Goal: Information Seeking & Learning: Learn about a topic

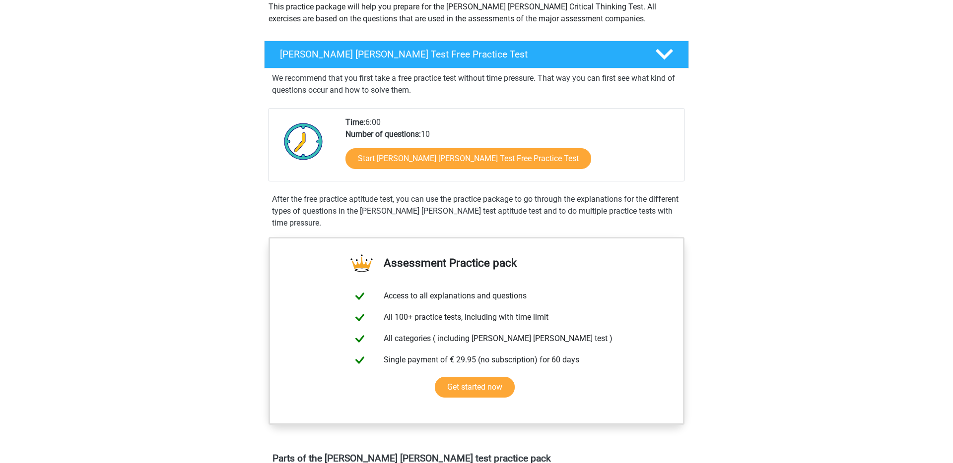
scroll to position [122, 0]
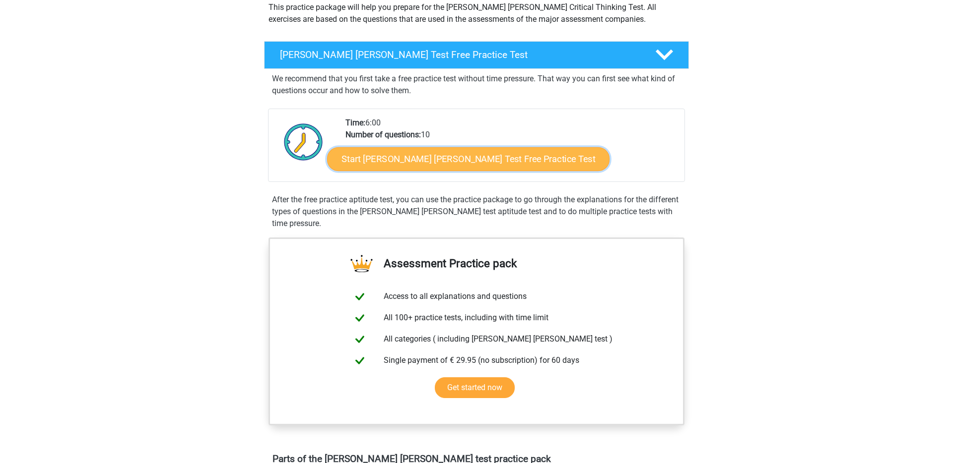
click at [426, 160] on link "Start Watson Glaser Test Free Practice Test" at bounding box center [468, 159] width 282 height 24
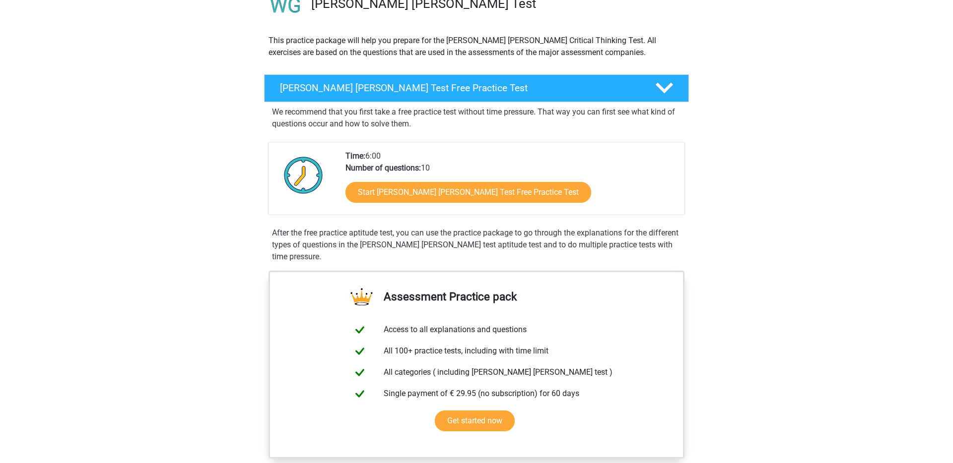
scroll to position [137, 0]
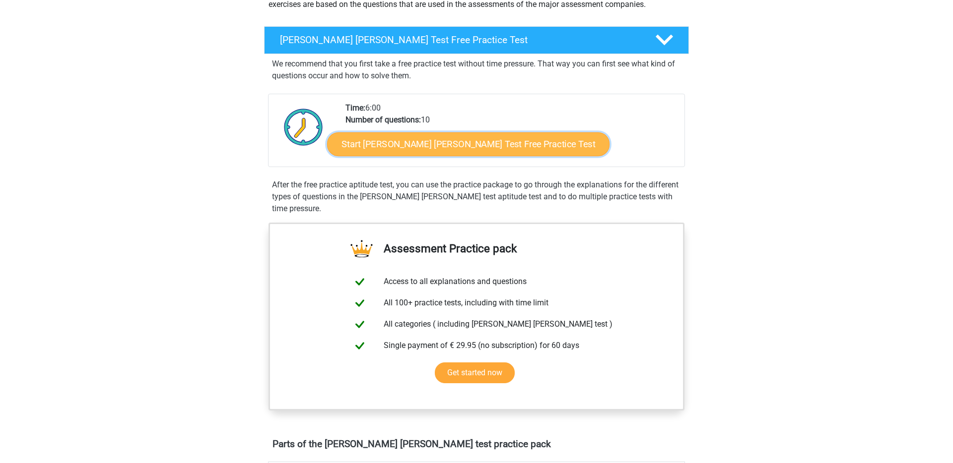
click at [378, 147] on link "Start Watson Glaser Test Free Practice Test" at bounding box center [468, 144] width 282 height 24
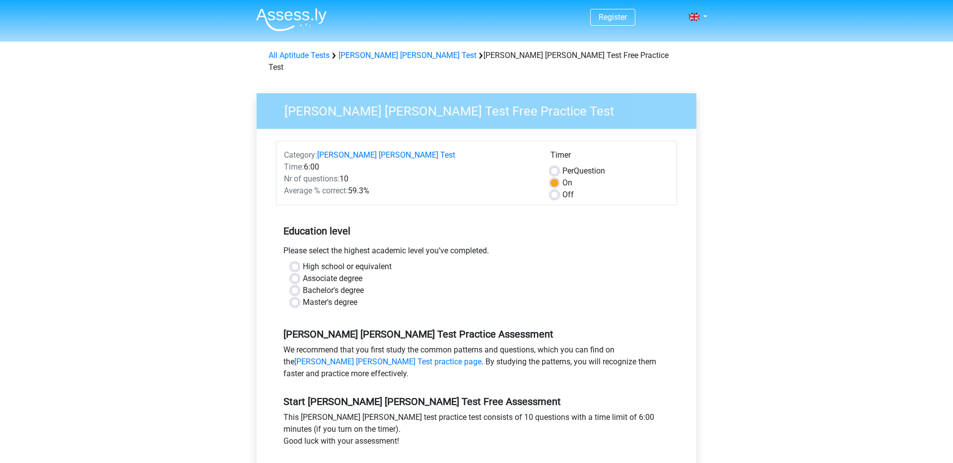
click at [303, 285] on label "Bachelor's degree" at bounding box center [333, 291] width 61 height 12
click at [294, 285] on input "Bachelor's degree" at bounding box center [295, 290] width 8 height 10
radio input "true"
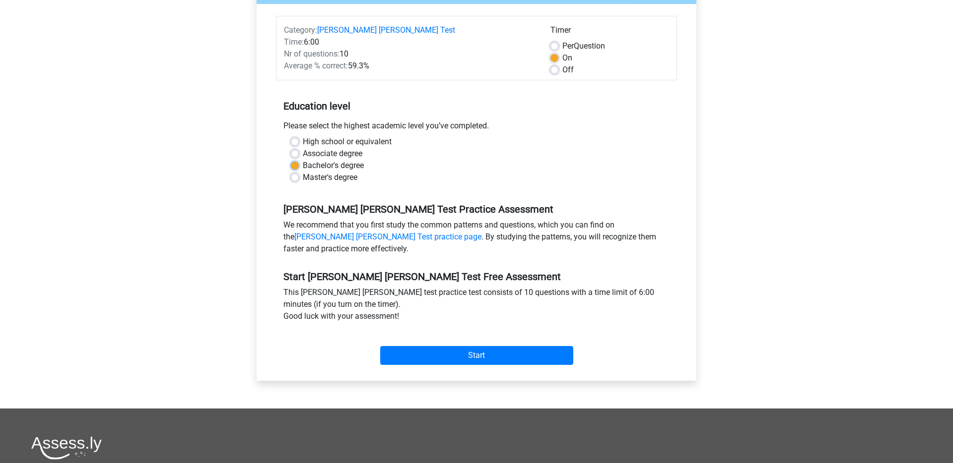
scroll to position [127, 0]
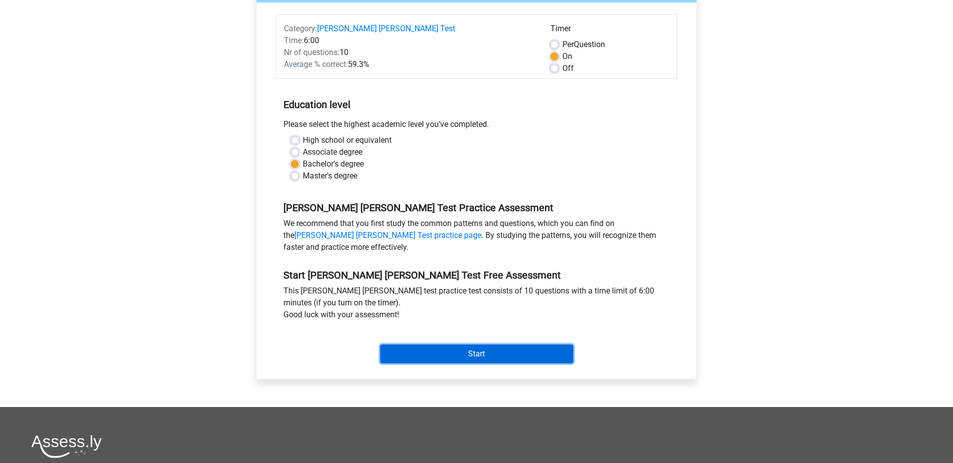
click at [436, 345] on input "Start" at bounding box center [476, 354] width 193 height 19
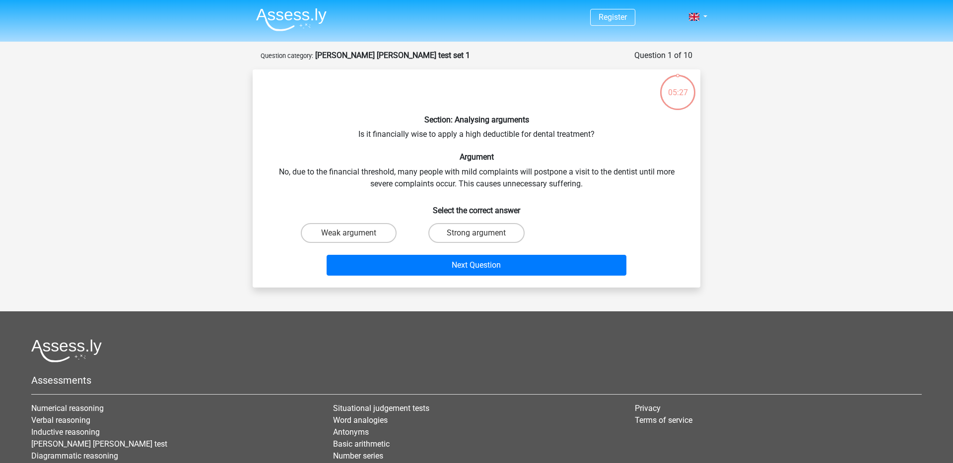
click at [353, 233] on input "Weak argument" at bounding box center [352, 236] width 6 height 6
radio input "true"
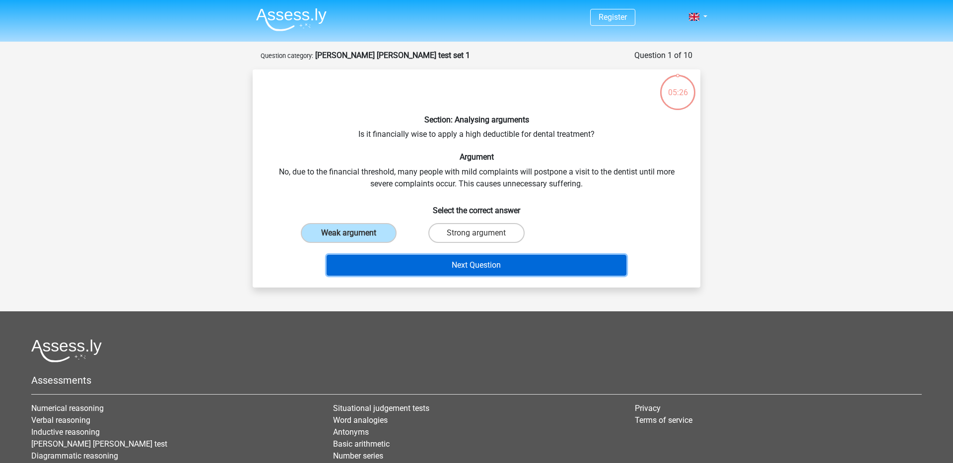
click at [446, 261] on button "Next Question" at bounding box center [476, 265] width 300 height 21
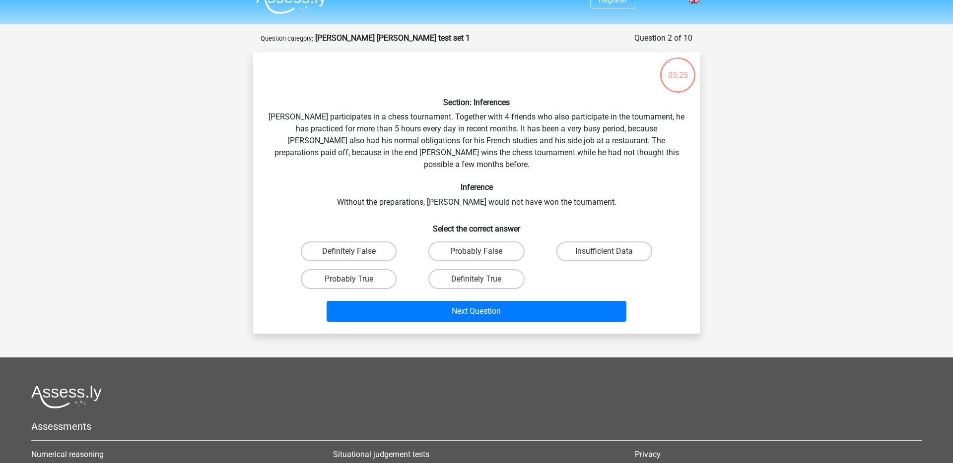
scroll to position [15, 0]
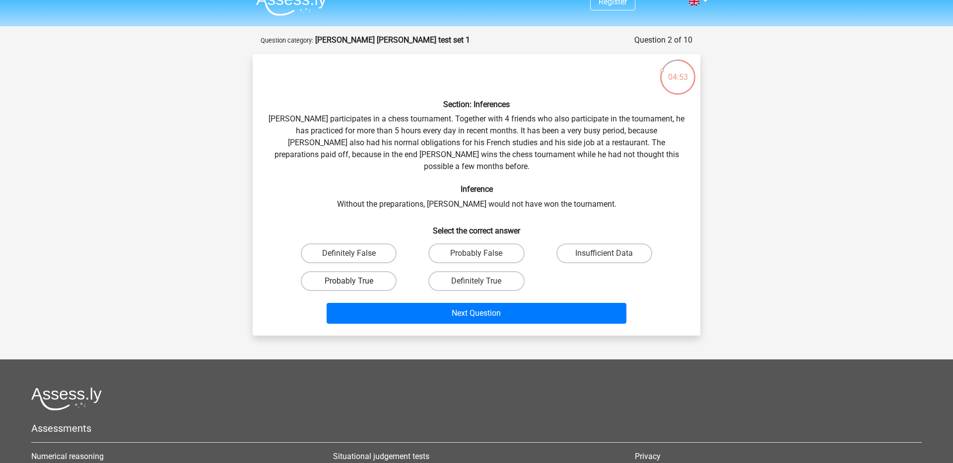
click at [363, 271] on label "Probably True" at bounding box center [349, 281] width 96 height 20
click at [355, 281] on input "Probably True" at bounding box center [352, 284] width 6 height 6
radio input "true"
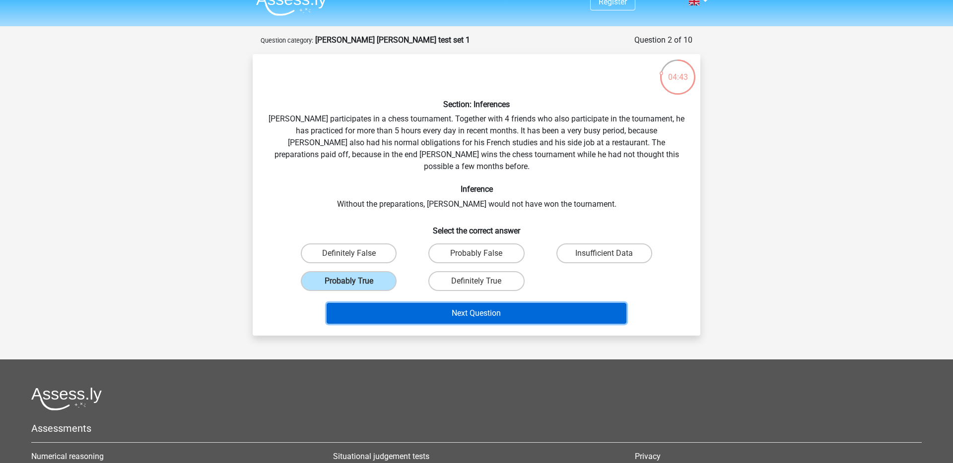
click at [440, 304] on button "Next Question" at bounding box center [476, 313] width 300 height 21
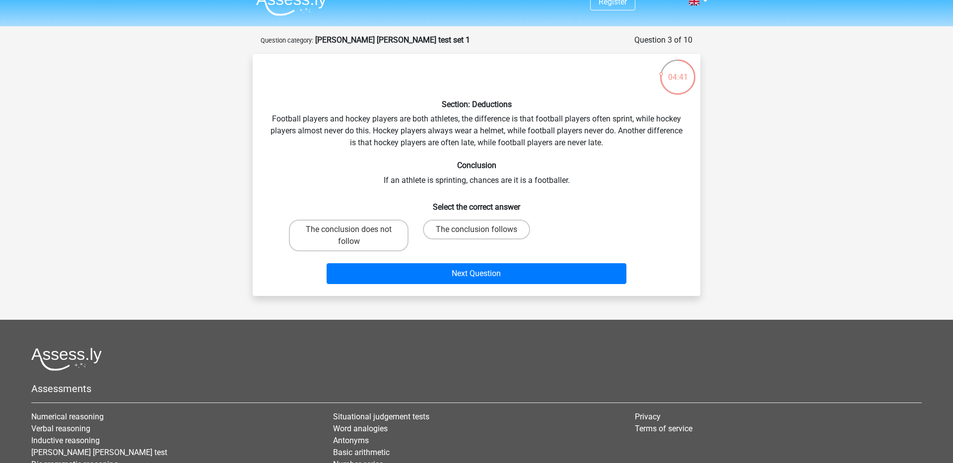
scroll to position [15, 0]
click at [486, 229] on label "The conclusion follows" at bounding box center [476, 230] width 107 height 20
click at [483, 230] on input "The conclusion follows" at bounding box center [479, 233] width 6 height 6
radio input "true"
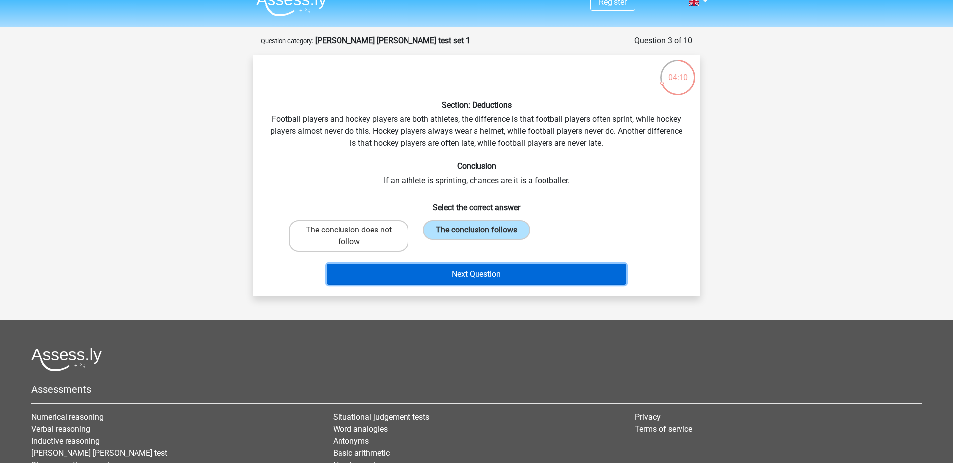
click at [463, 276] on button "Next Question" at bounding box center [476, 274] width 300 height 21
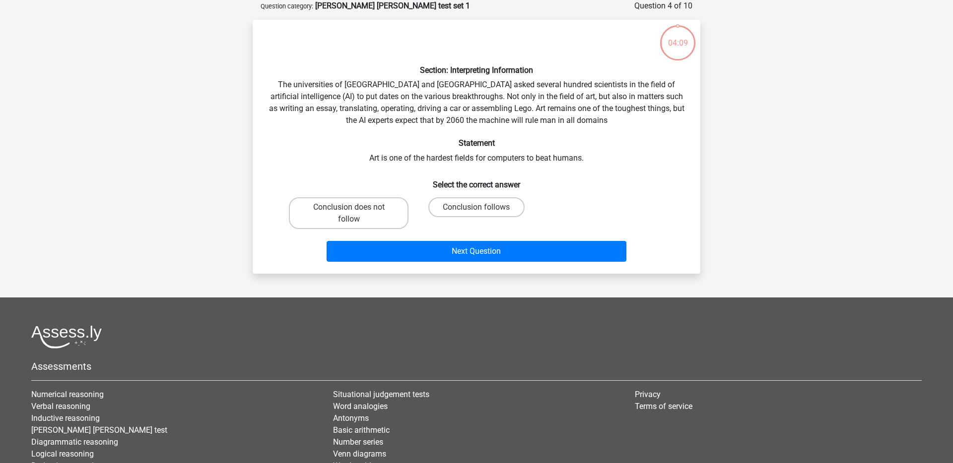
scroll to position [34, 0]
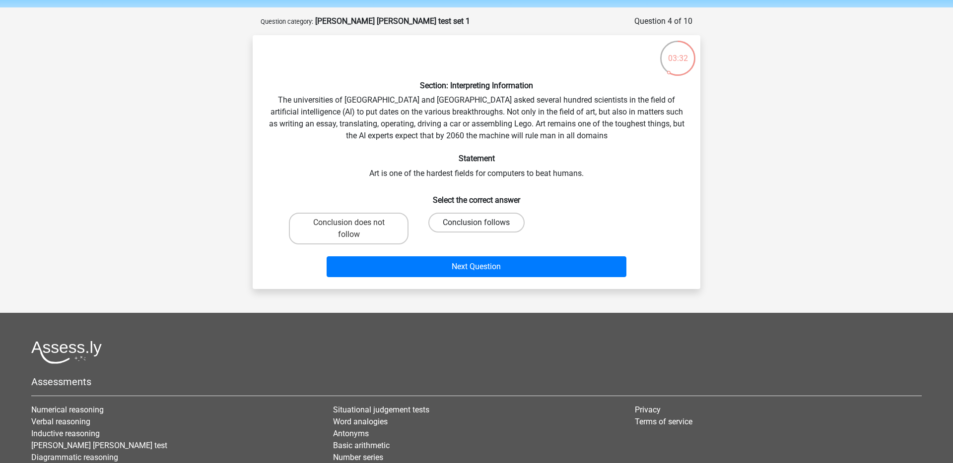
click at [454, 223] on label "Conclusion follows" at bounding box center [476, 223] width 96 height 20
click at [476, 223] on input "Conclusion follows" at bounding box center [479, 226] width 6 height 6
radio input "true"
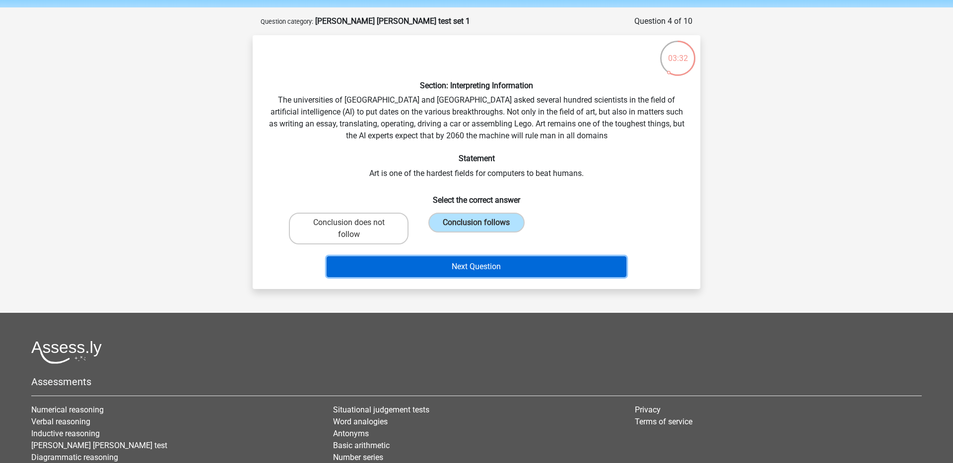
click at [462, 265] on button "Next Question" at bounding box center [476, 267] width 300 height 21
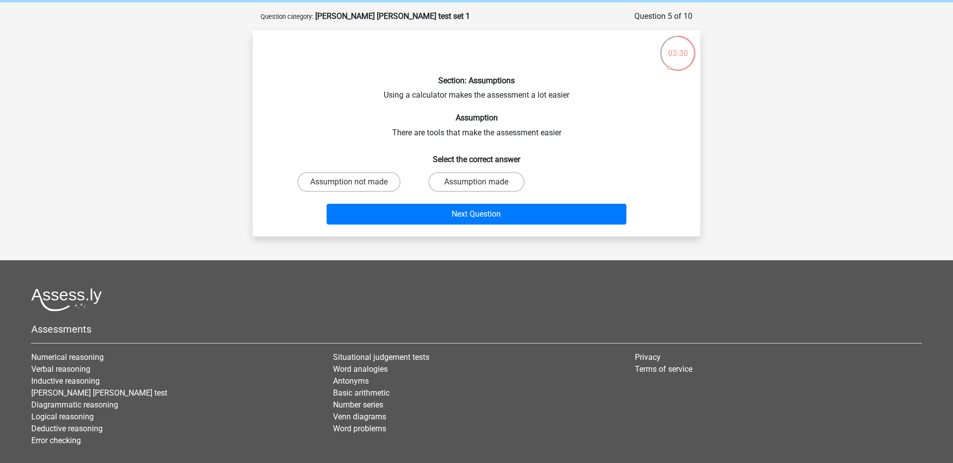
scroll to position [34, 0]
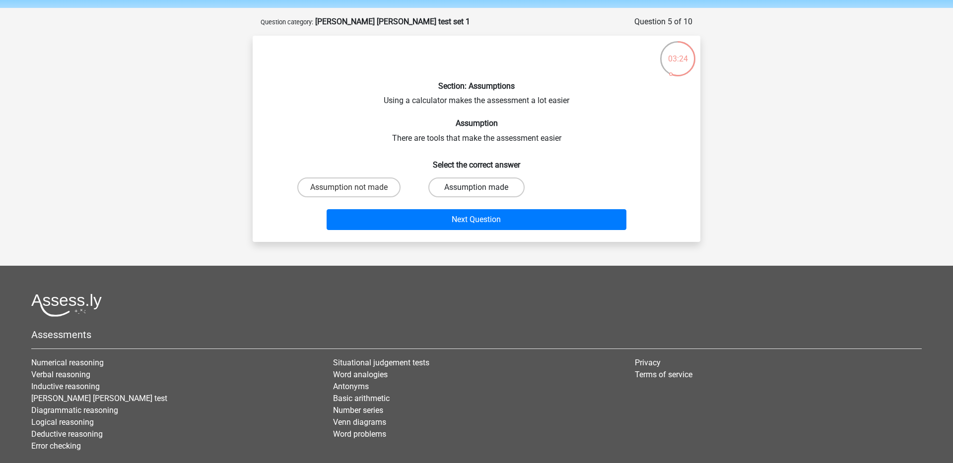
click at [469, 183] on label "Assumption made" at bounding box center [476, 188] width 96 height 20
click at [476, 188] on input "Assumption made" at bounding box center [479, 191] width 6 height 6
radio input "true"
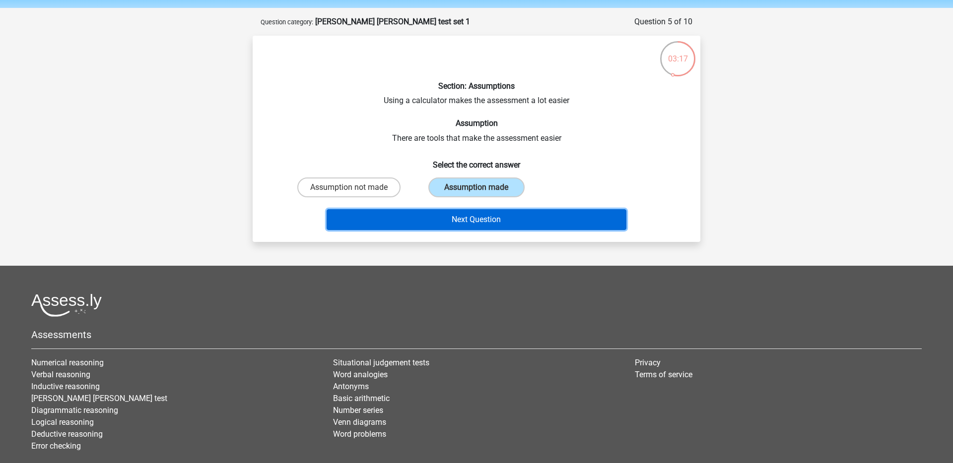
click at [467, 224] on button "Next Question" at bounding box center [476, 219] width 300 height 21
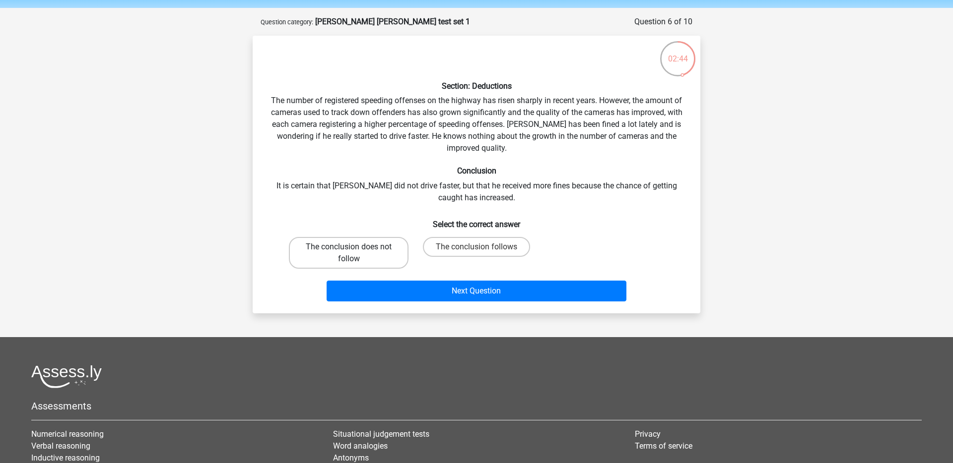
click at [340, 260] on label "The conclusion does not follow" at bounding box center [349, 253] width 120 height 32
click at [349, 254] on input "The conclusion does not follow" at bounding box center [352, 250] width 6 height 6
radio input "true"
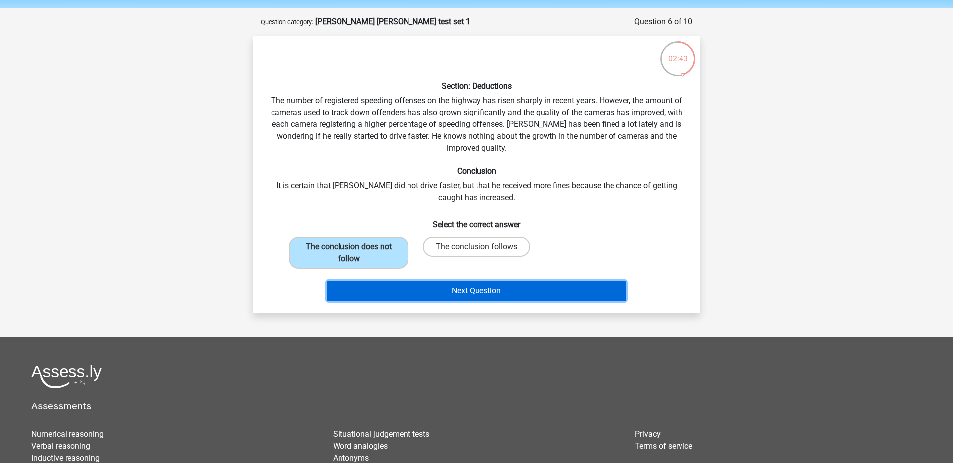
click at [426, 290] on button "Next Question" at bounding box center [476, 291] width 300 height 21
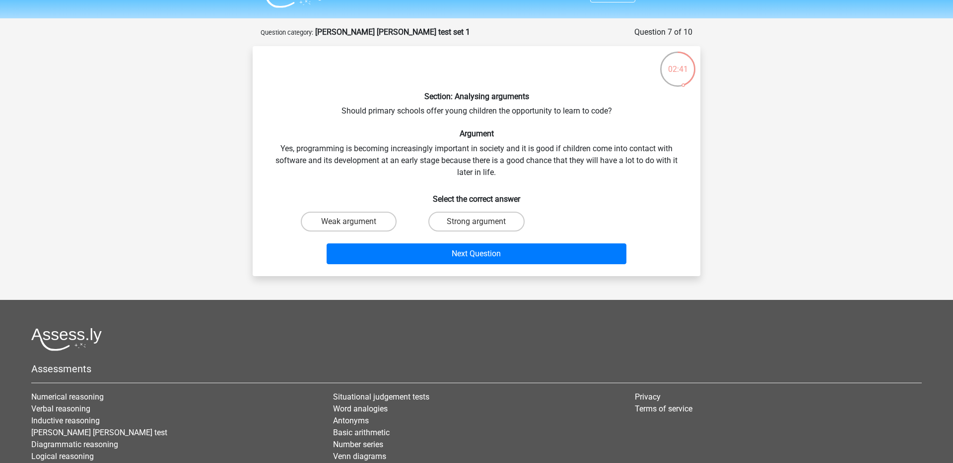
scroll to position [21, 0]
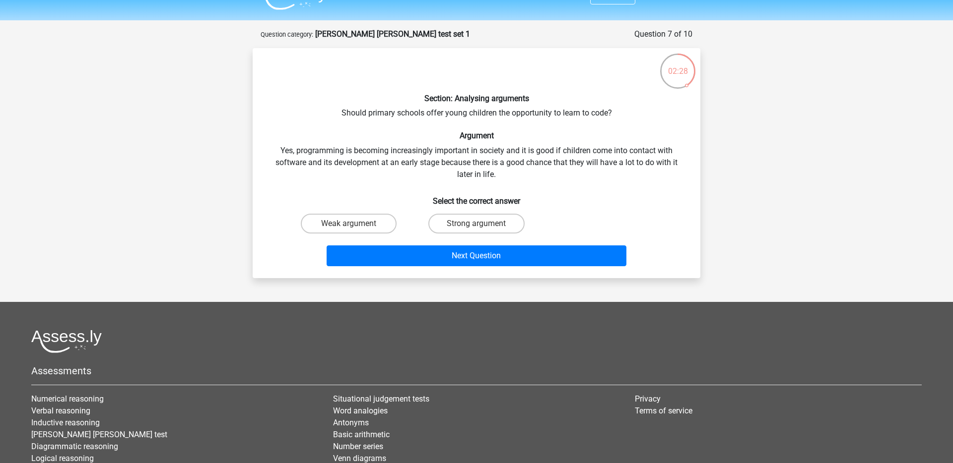
click at [478, 225] on input "Strong argument" at bounding box center [479, 227] width 6 height 6
radio input "true"
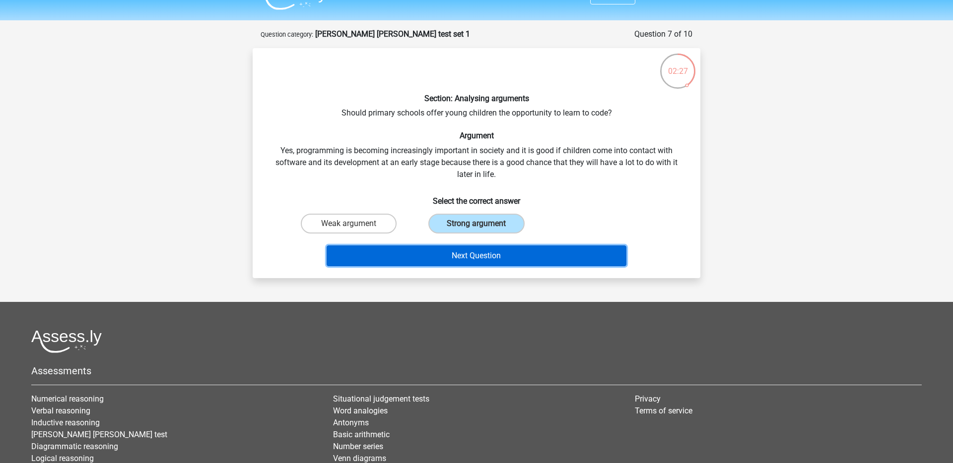
click at [489, 261] on button "Next Question" at bounding box center [476, 256] width 300 height 21
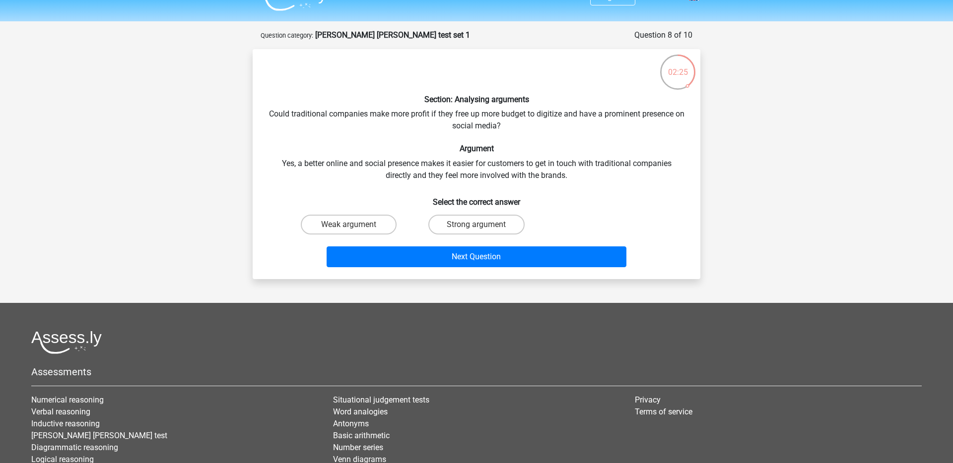
scroll to position [15, 0]
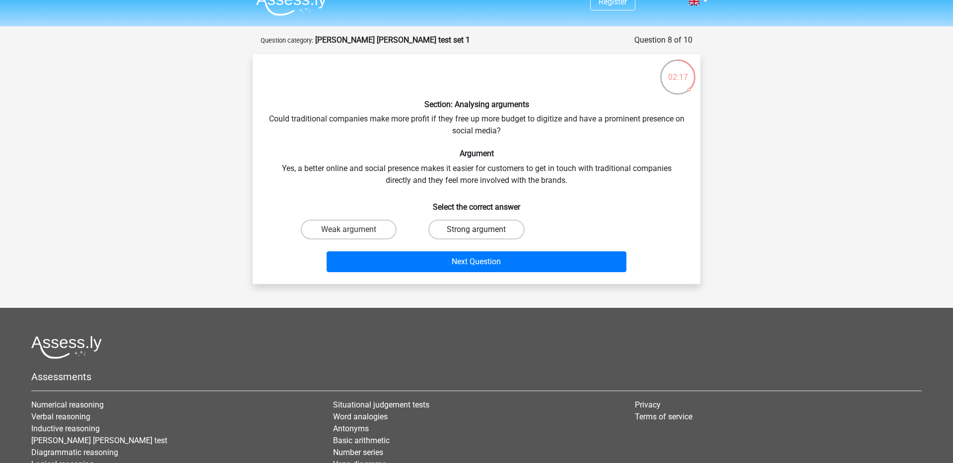
click at [474, 227] on label "Strong argument" at bounding box center [476, 230] width 96 height 20
click at [476, 230] on input "Strong argument" at bounding box center [479, 233] width 6 height 6
radio input "true"
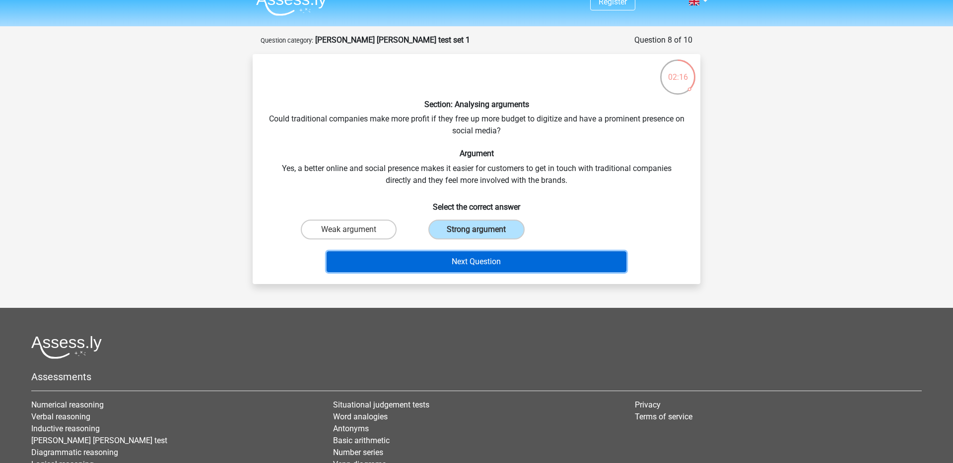
click at [472, 265] on button "Next Question" at bounding box center [476, 262] width 300 height 21
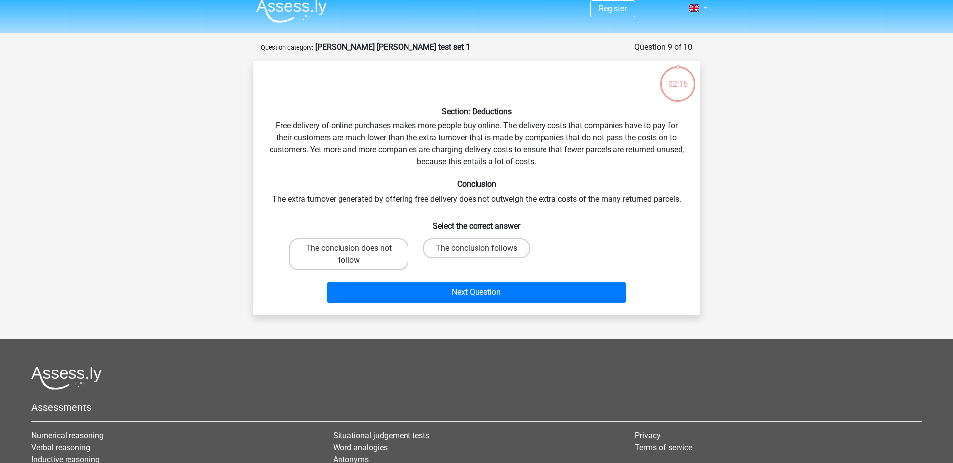
scroll to position [7, 0]
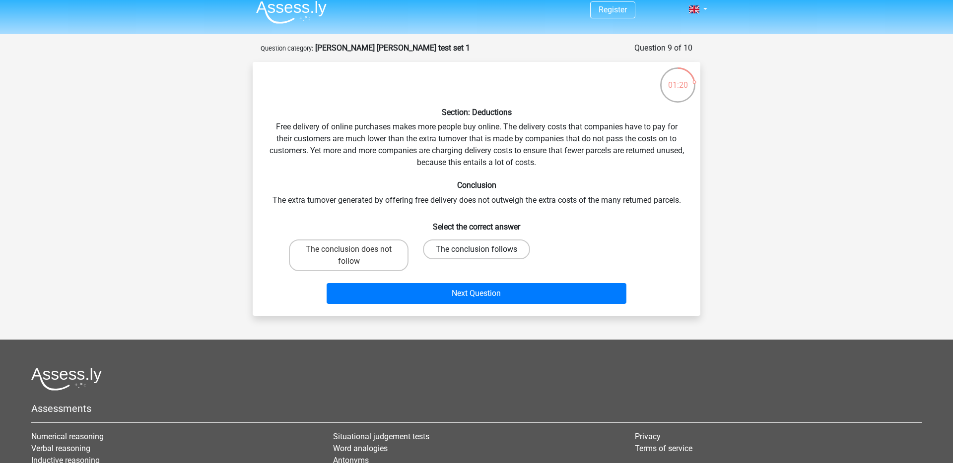
click at [504, 256] on label "The conclusion follows" at bounding box center [476, 250] width 107 height 20
click at [483, 256] on input "The conclusion follows" at bounding box center [479, 253] width 6 height 6
radio input "true"
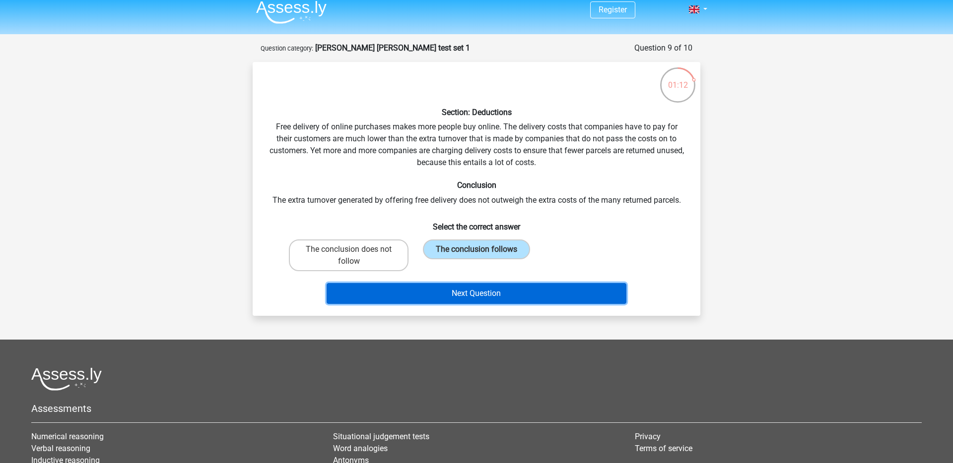
click at [492, 296] on button "Next Question" at bounding box center [476, 293] width 300 height 21
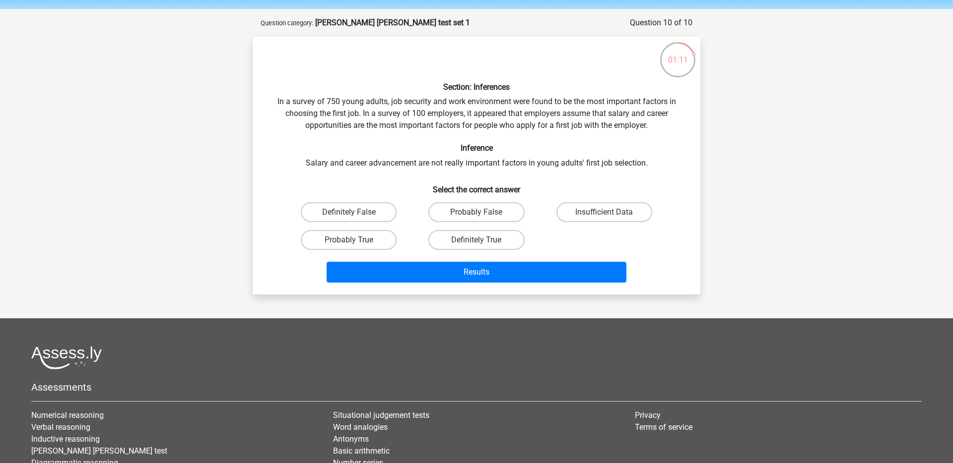
scroll to position [28, 0]
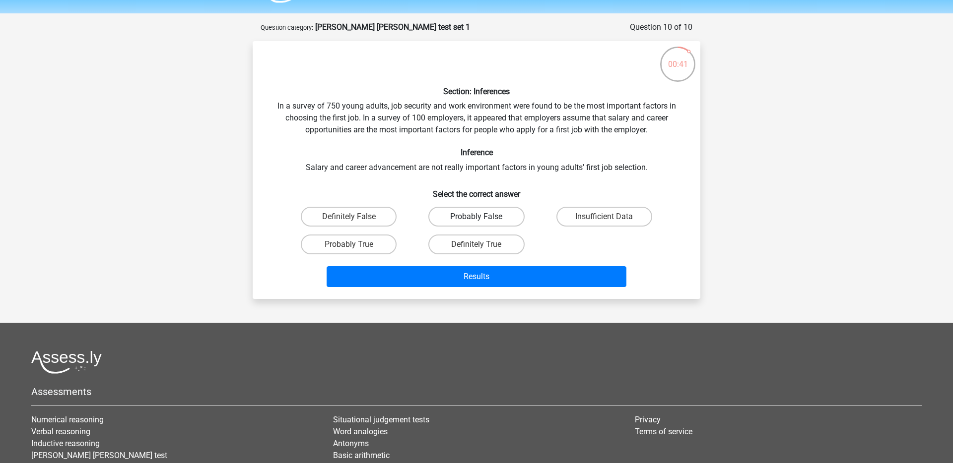
click at [470, 216] on label "Probably False" at bounding box center [476, 217] width 96 height 20
click at [476, 217] on input "Probably False" at bounding box center [479, 220] width 6 height 6
radio input "true"
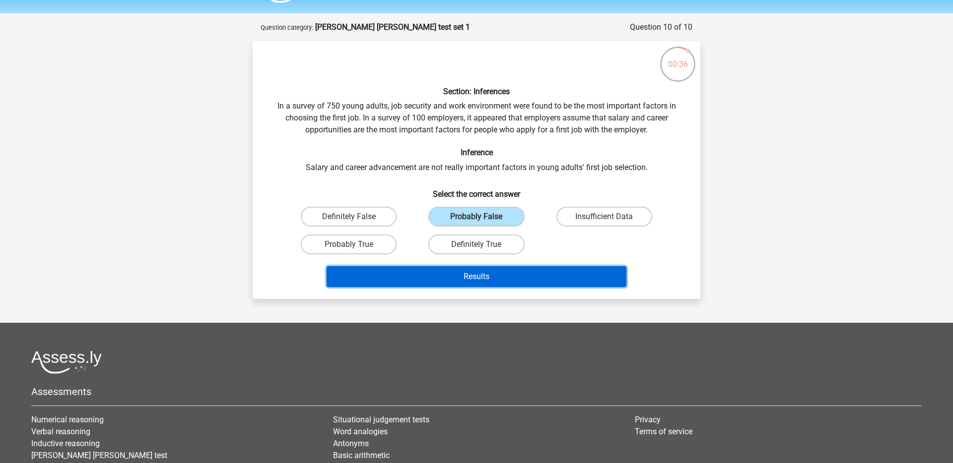
click at [480, 278] on button "Results" at bounding box center [476, 276] width 300 height 21
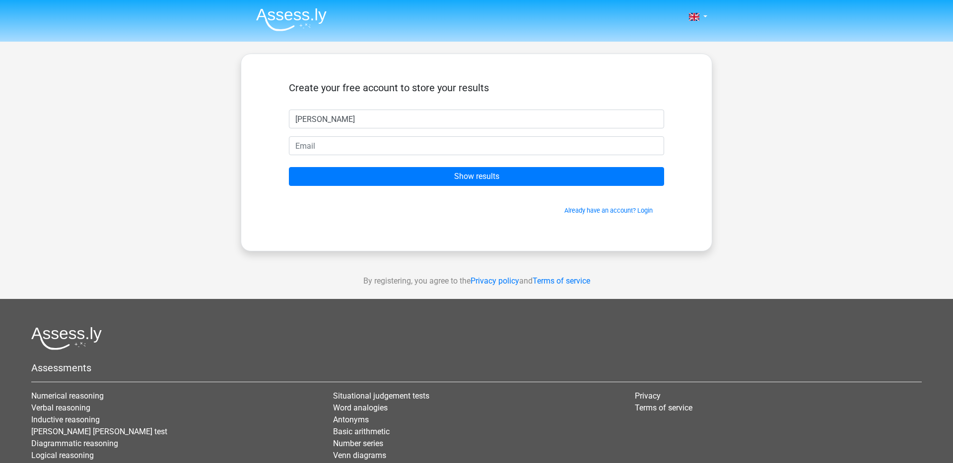
type input "Connor Rydel"
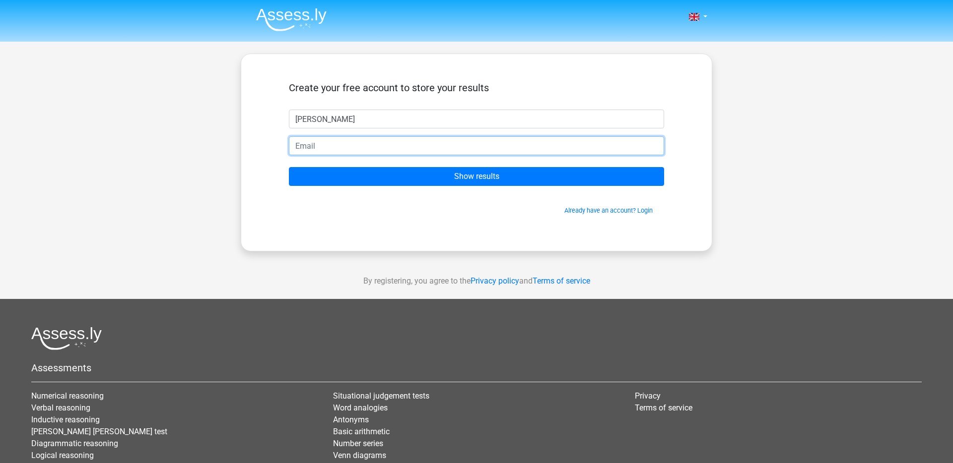
click at [366, 142] on input "email" at bounding box center [476, 145] width 375 height 19
type input "crydel2@gmail.com"
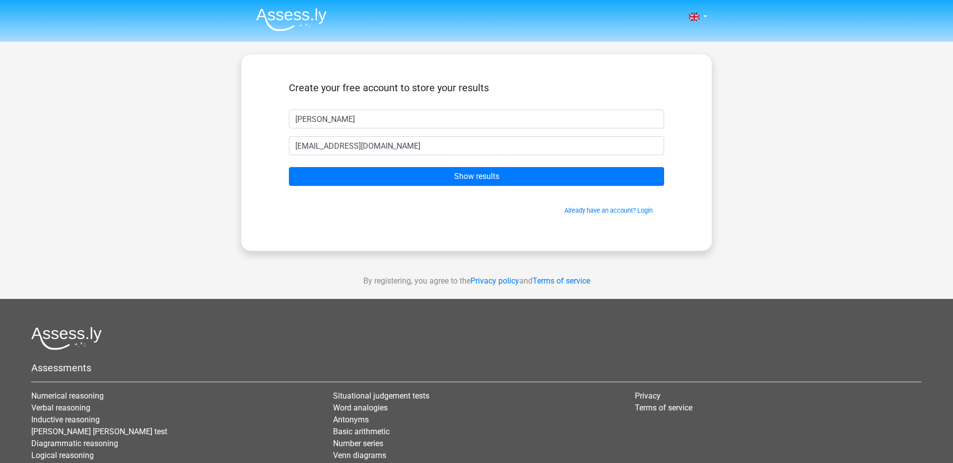
click at [358, 206] on span "Already have an account? Login" at bounding box center [476, 210] width 367 height 9
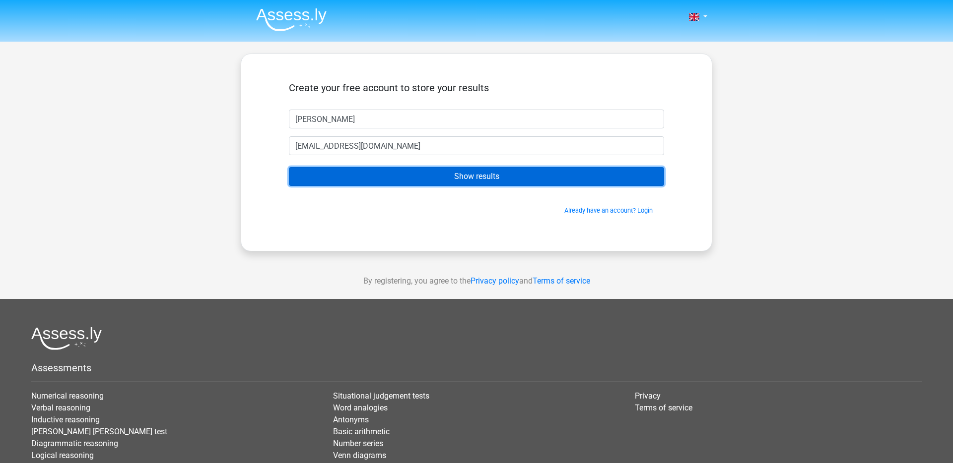
click at [393, 175] on input "Show results" at bounding box center [476, 176] width 375 height 19
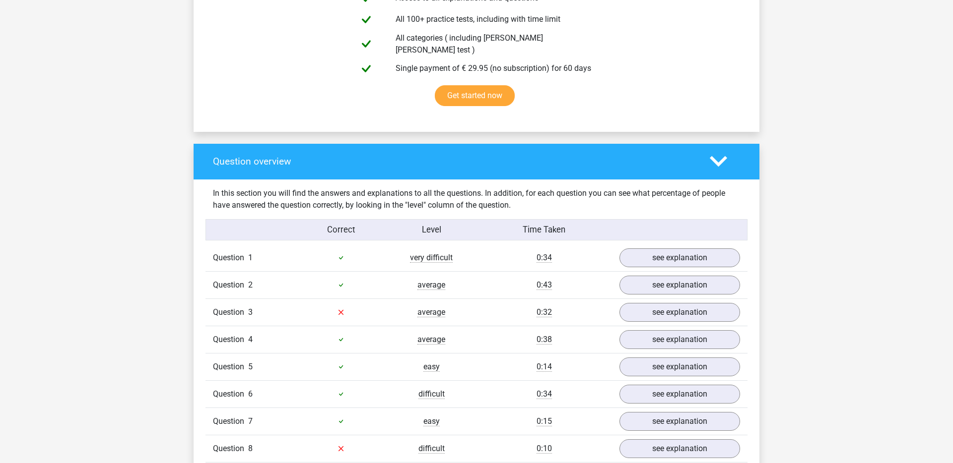
scroll to position [683, 0]
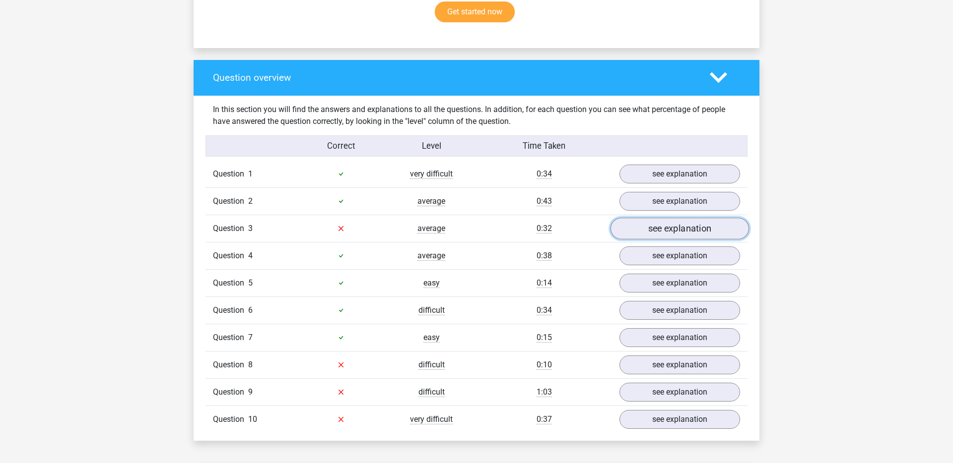
click at [673, 223] on link "see explanation" at bounding box center [679, 229] width 138 height 22
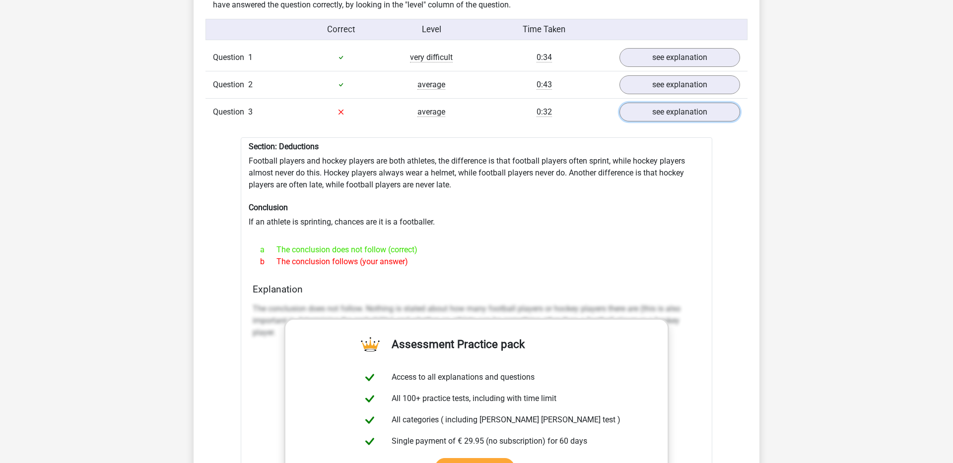
scroll to position [795, 0]
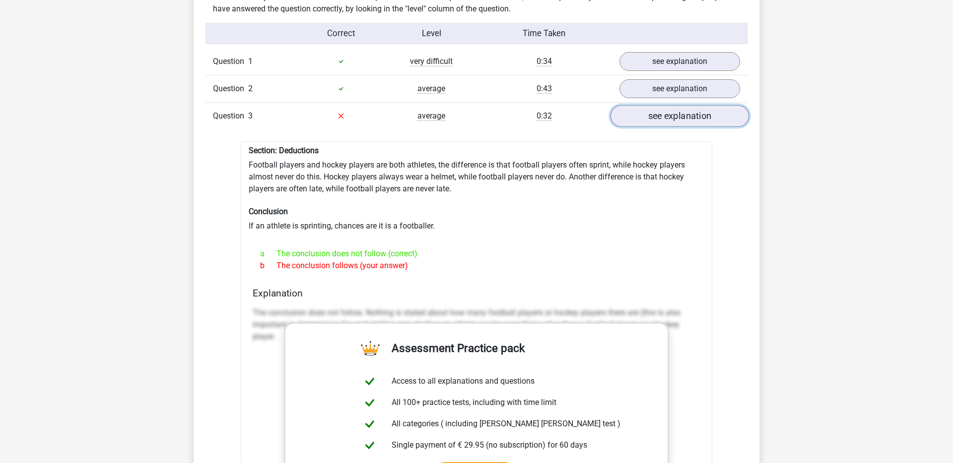
click at [685, 113] on link "see explanation" at bounding box center [679, 116] width 138 height 22
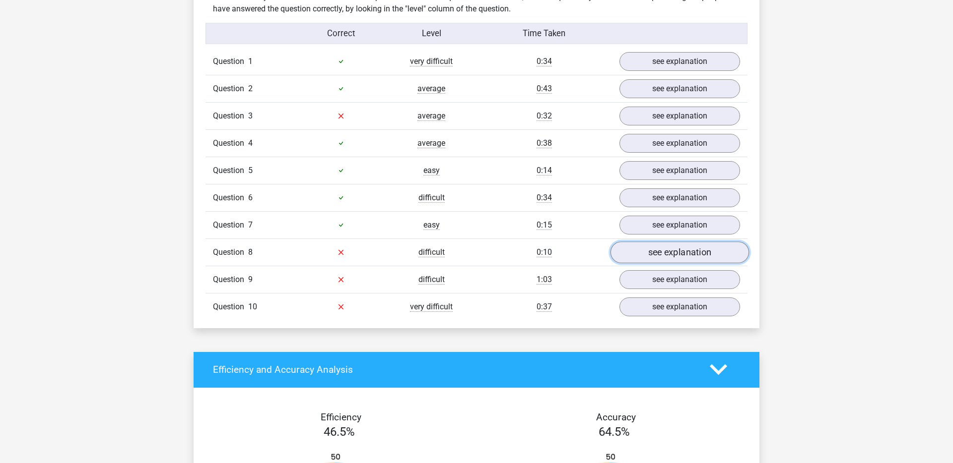
click at [664, 246] on link "see explanation" at bounding box center [679, 253] width 138 height 22
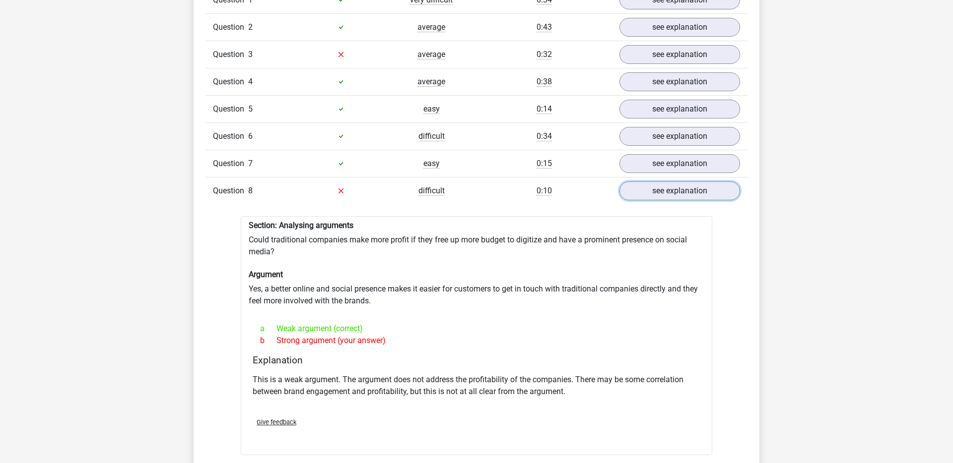
scroll to position [859, 0]
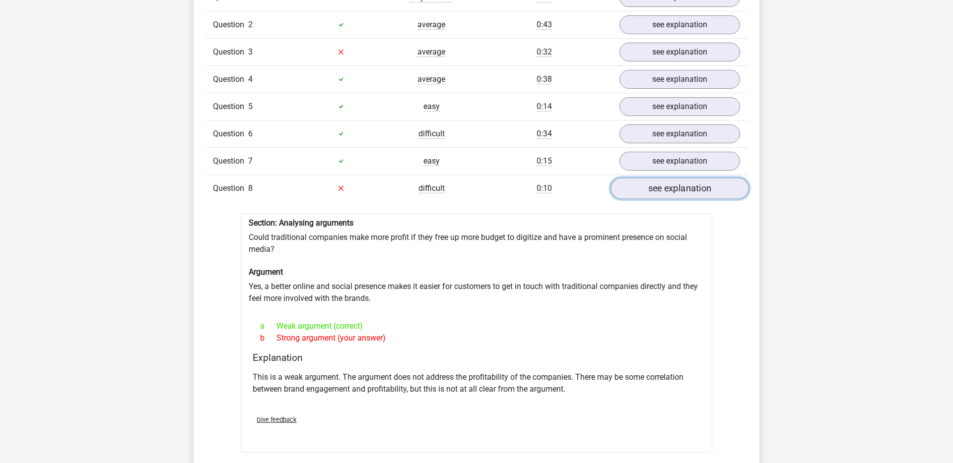
click at [674, 188] on link "see explanation" at bounding box center [679, 189] width 138 height 22
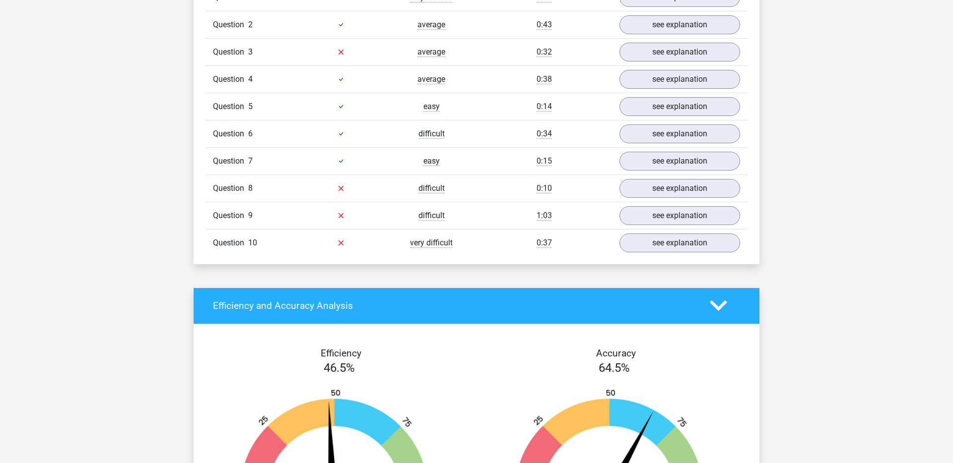
click at [675, 220] on div "Question 9 difficult 1:03 see explanation" at bounding box center [476, 215] width 542 height 27
click at [673, 213] on link "see explanation" at bounding box center [679, 216] width 138 height 22
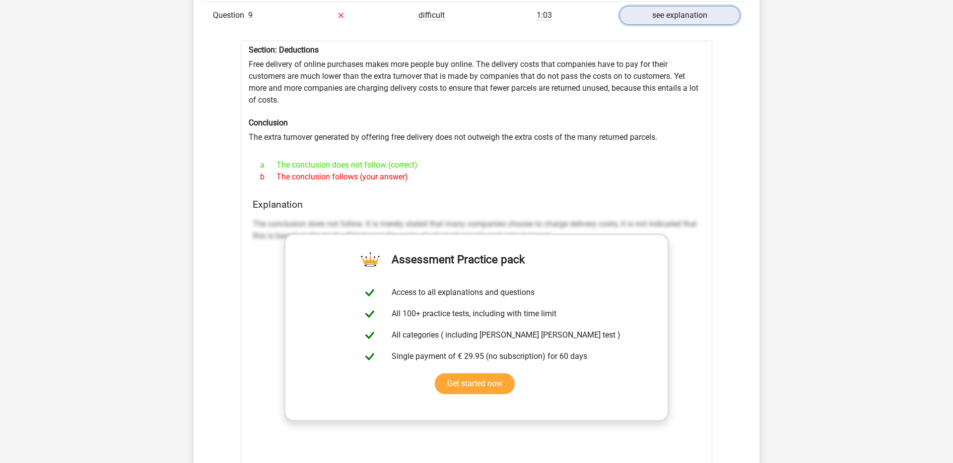
scroll to position [1016, 0]
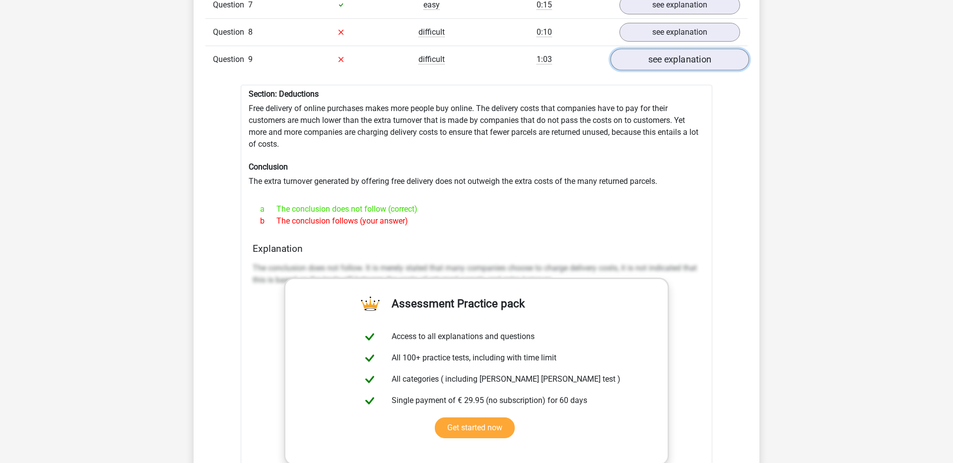
click at [656, 53] on link "see explanation" at bounding box center [679, 60] width 138 height 22
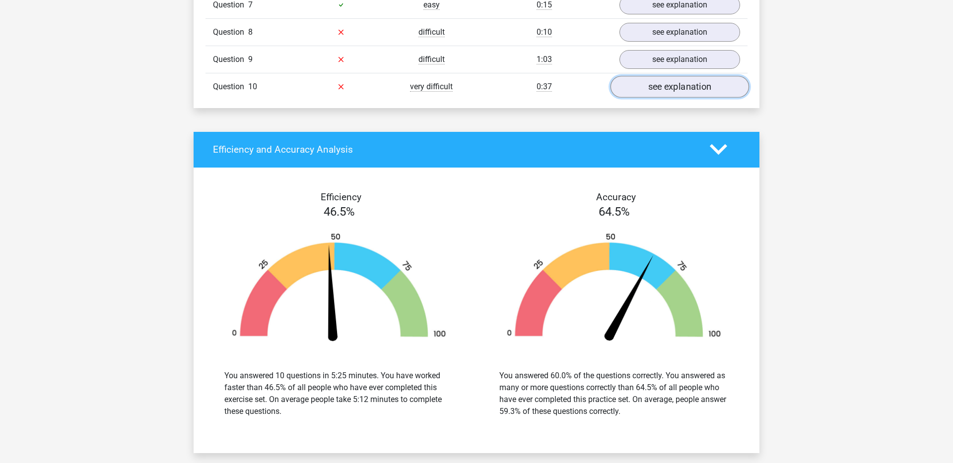
click at [658, 86] on link "see explanation" at bounding box center [679, 87] width 138 height 22
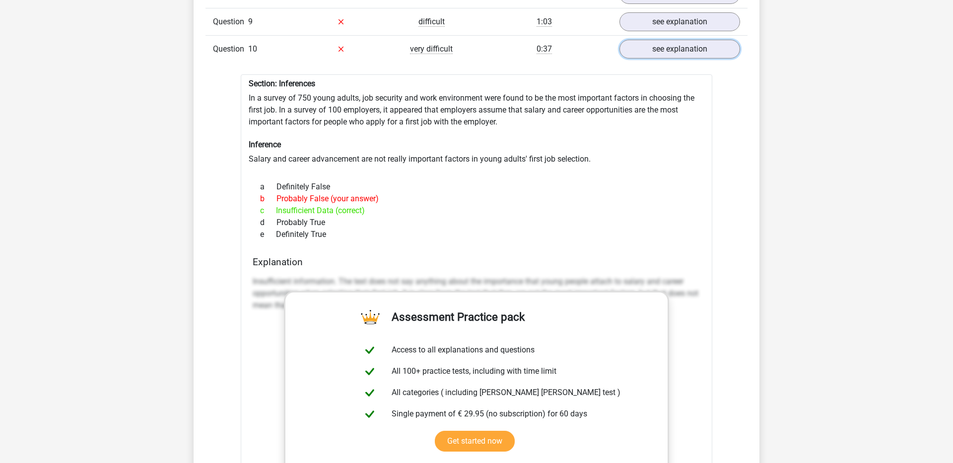
scroll to position [1047, 0]
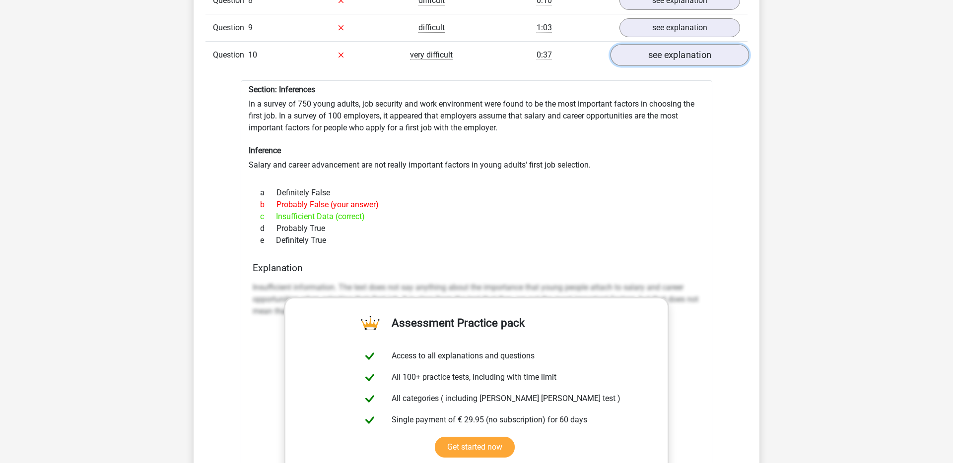
click at [671, 48] on link "see explanation" at bounding box center [679, 55] width 138 height 22
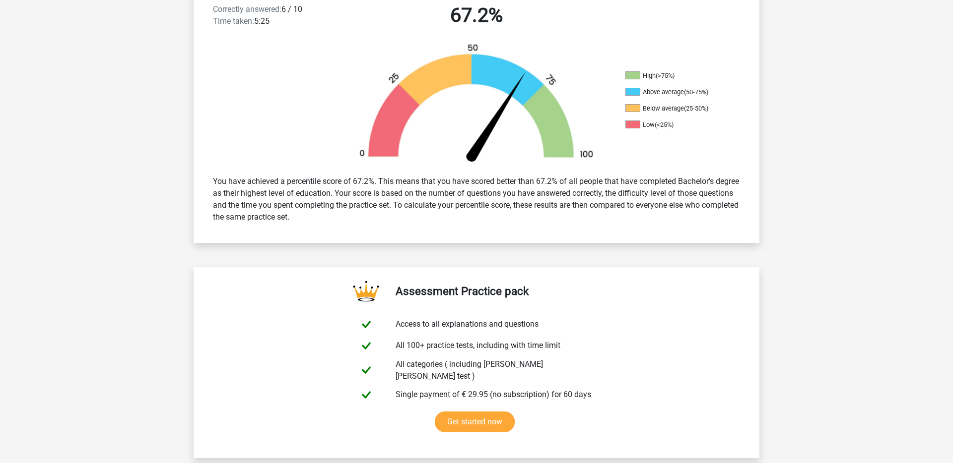
scroll to position [0, 0]
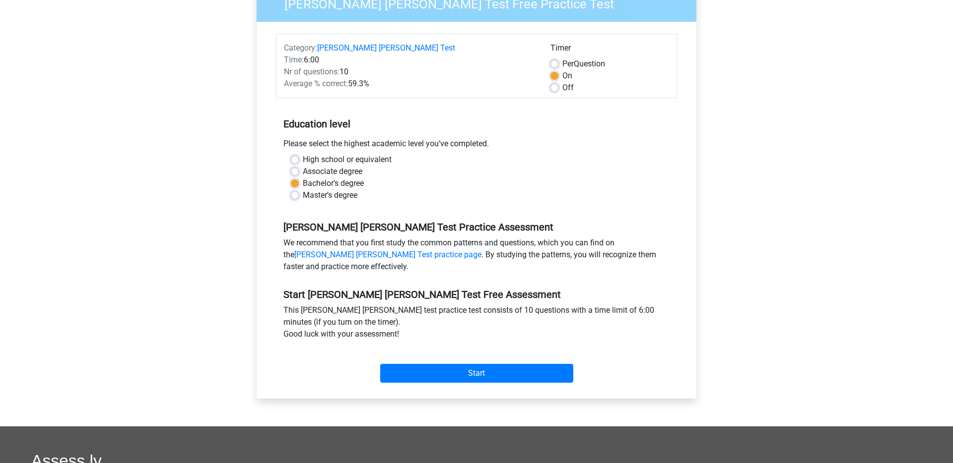
scroll to position [107, 0]
click at [485, 365] on input "Start" at bounding box center [476, 374] width 193 height 19
